Goal: Check status: Check status

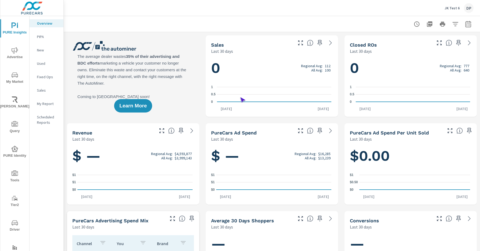
scroll to position [0, 0]
click at [14, 226] on span "Driver" at bounding box center [15, 226] width 26 height 13
